Goal: Information Seeking & Learning: Learn about a topic

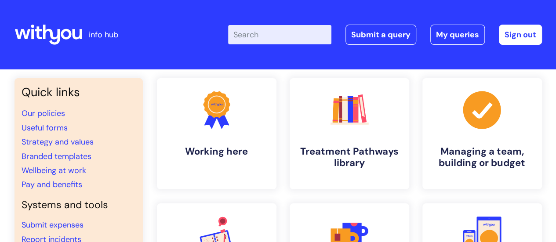
click at [271, 36] on input "Enter your search term here..." at bounding box center [279, 34] width 103 height 19
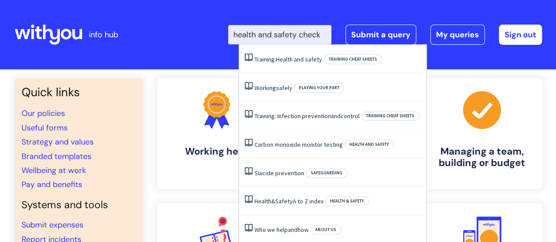
type input "health and safety checks"
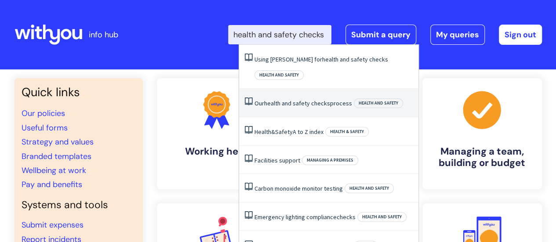
click at [302, 92] on li "Our health and safety checks process Health and safety" at bounding box center [328, 103] width 179 height 29
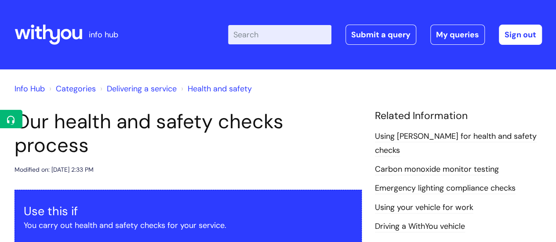
click at [431, 134] on link "Using [PERSON_NAME] for health and safety checks" at bounding box center [456, 143] width 162 height 25
